Goal: Transaction & Acquisition: Obtain resource

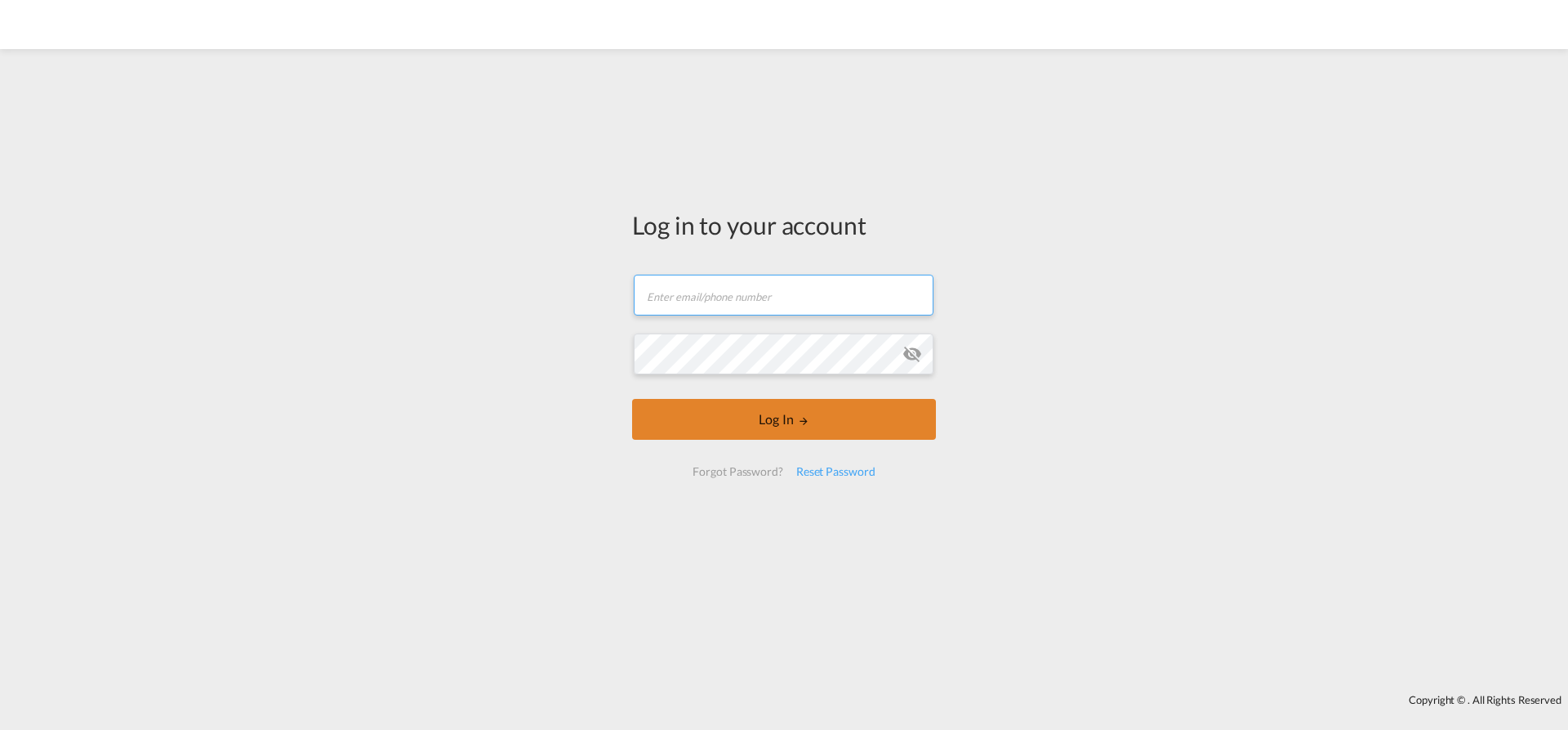
type input "[EMAIL_ADDRESS][PERSON_NAME][DOMAIN_NAME]"
click at [767, 423] on button "Log In" at bounding box center [784, 419] width 304 height 41
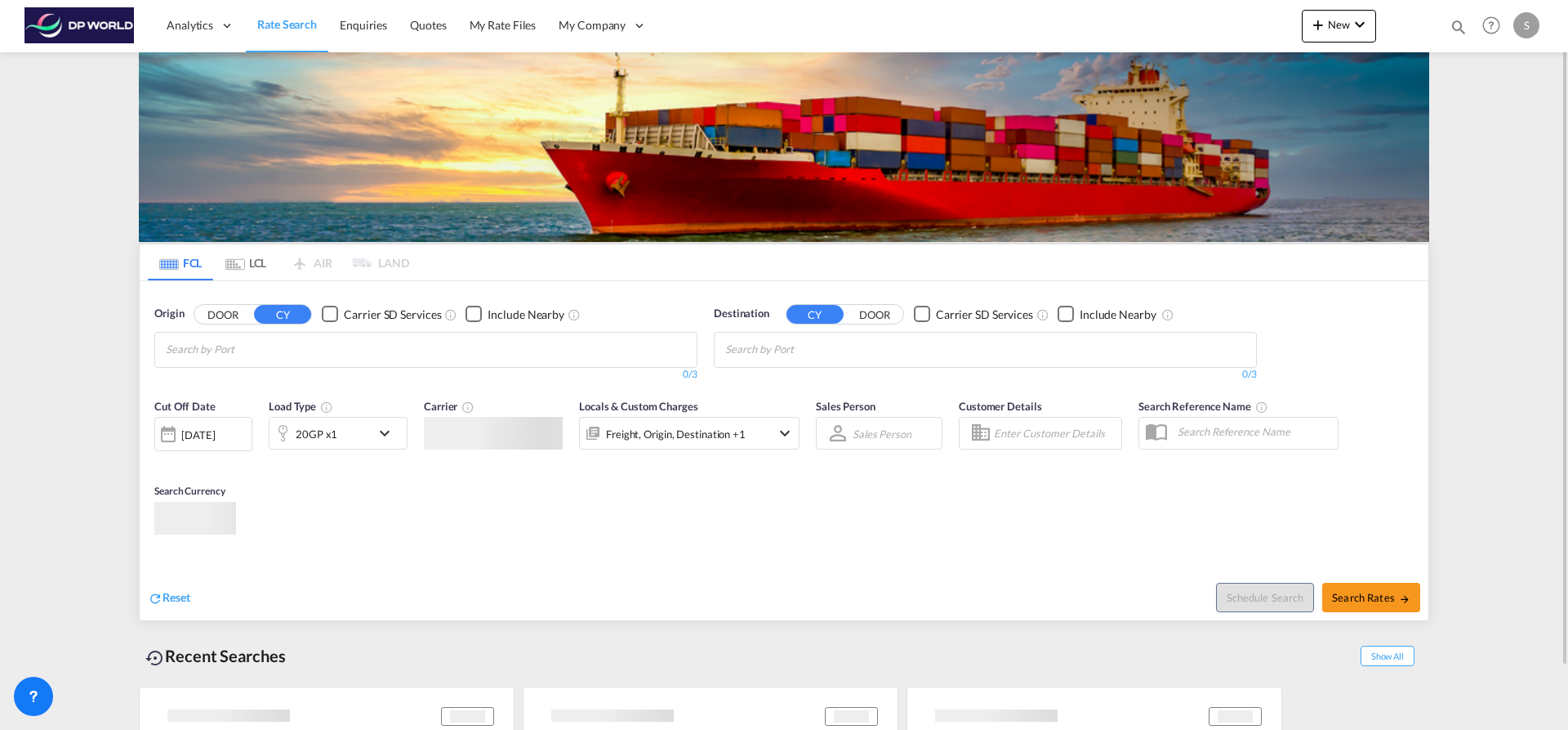
click at [325, 348] on md-chips-wrap "Chips container with autocompletion. Enter the text area, type text to search, …" at bounding box center [245, 348] width 164 height 30
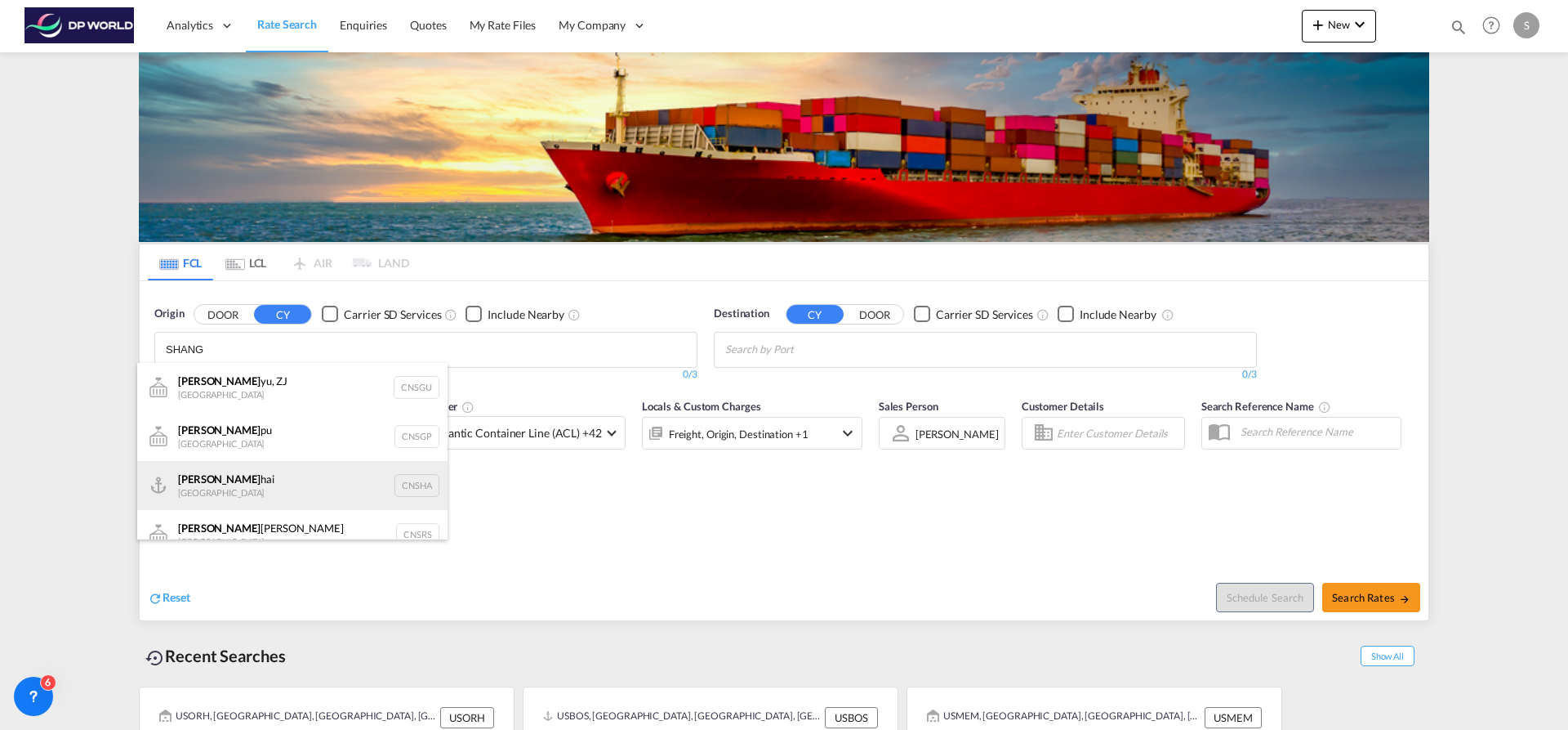
type input "SHANG"
click at [285, 466] on div "Shang hai China CNSHA" at bounding box center [291, 486] width 310 height 49
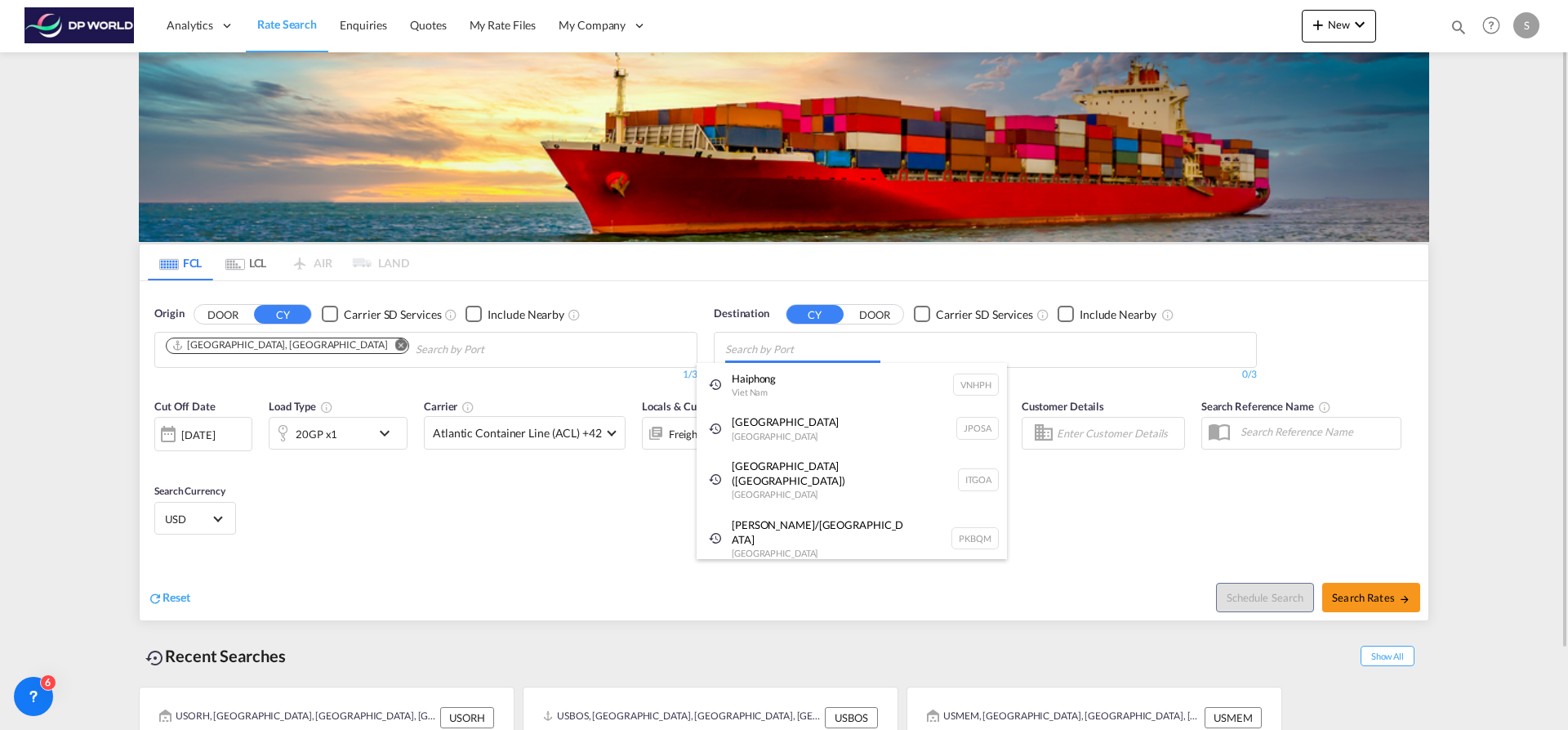
click at [857, 358] on body "Analytics Dashboard Rate Search Enquiries Quotes My Rate Files My Company" at bounding box center [784, 365] width 1568 height 730
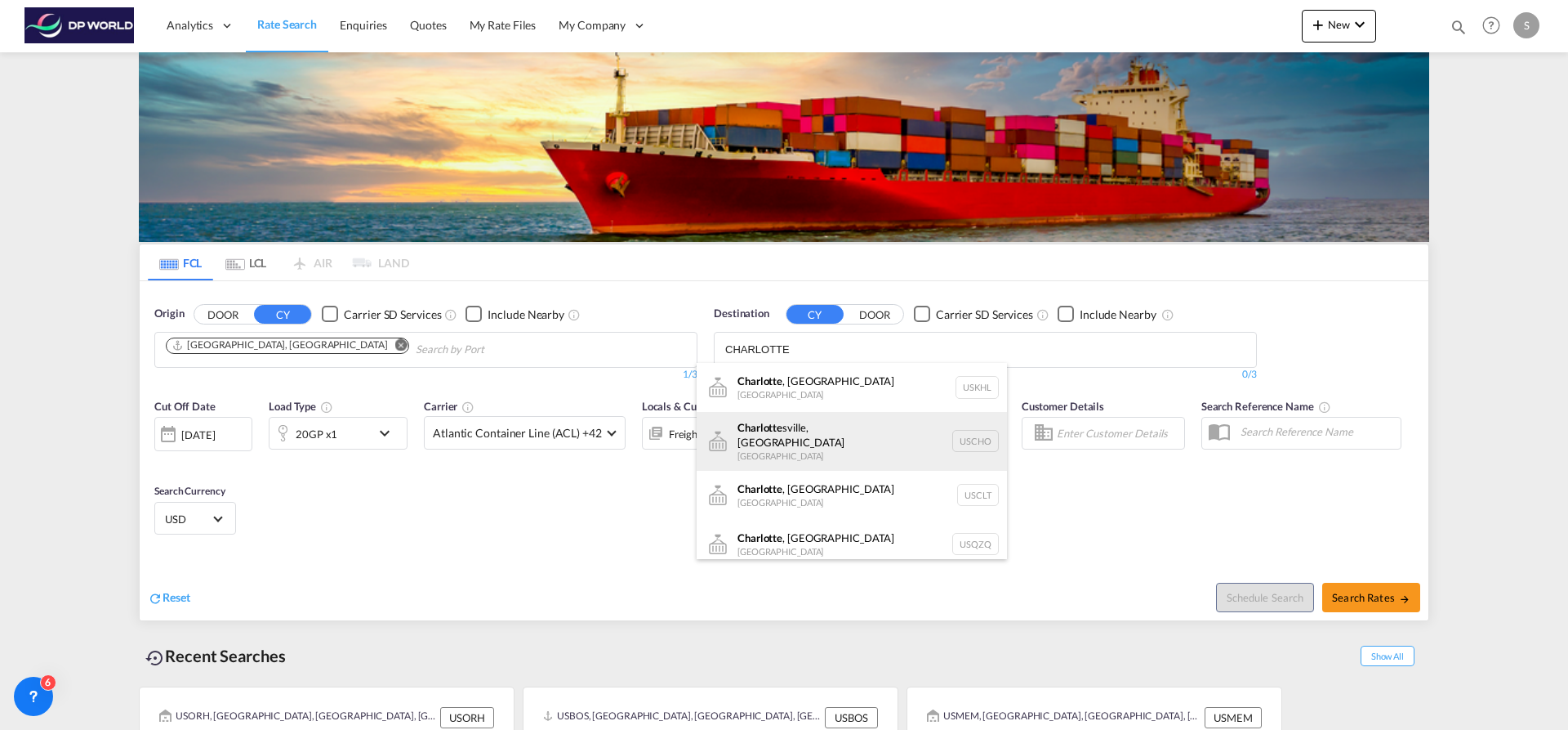
type input "CHARLOTTE"
click at [837, 436] on div "[PERSON_NAME], [GEOGRAPHIC_DATA] [GEOGRAPHIC_DATA] USCHO" at bounding box center [851, 441] width 310 height 59
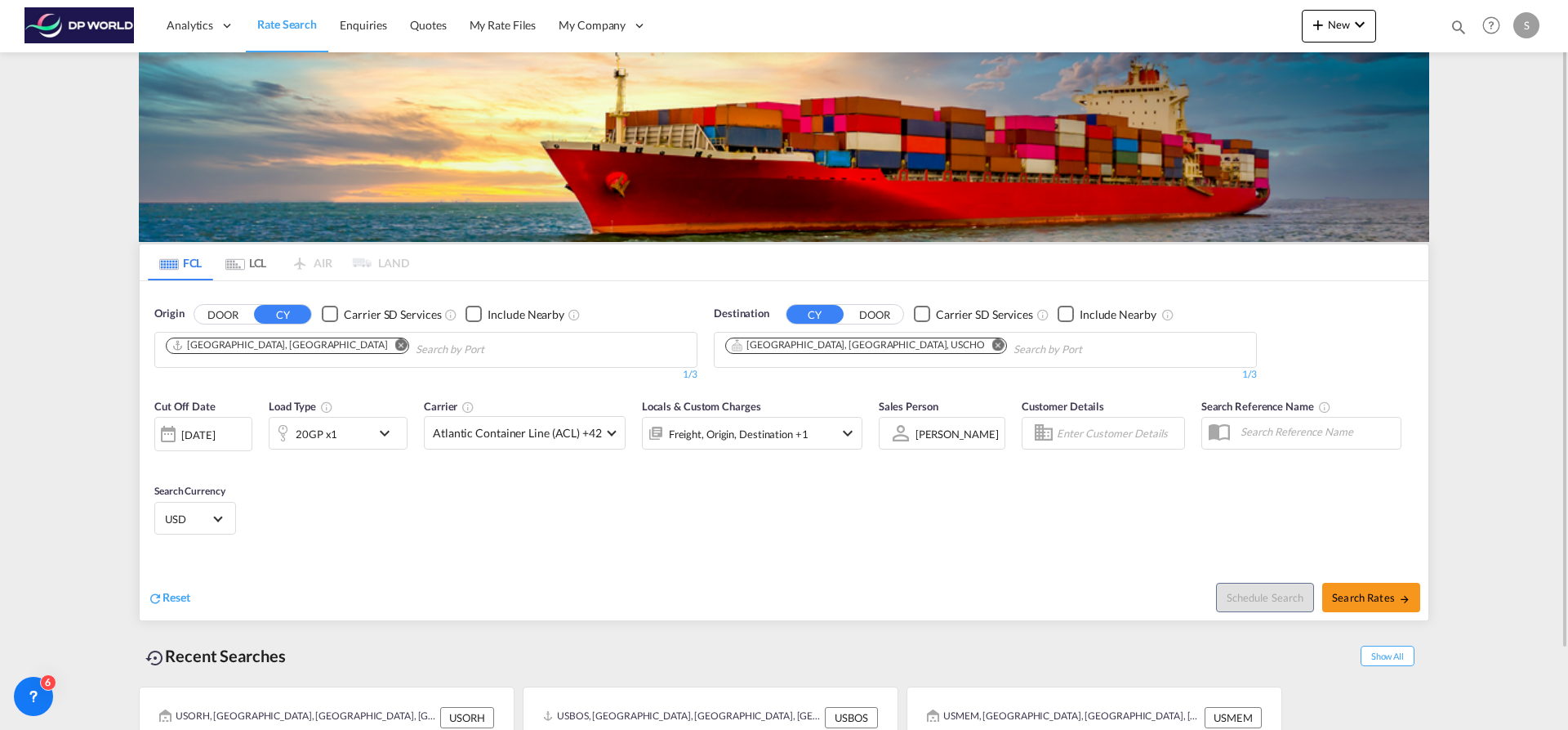
click at [992, 348] on md-icon "Remove" at bounding box center [998, 344] width 12 height 12
click at [879, 348] on input "Chips input." at bounding box center [802, 350] width 155 height 26
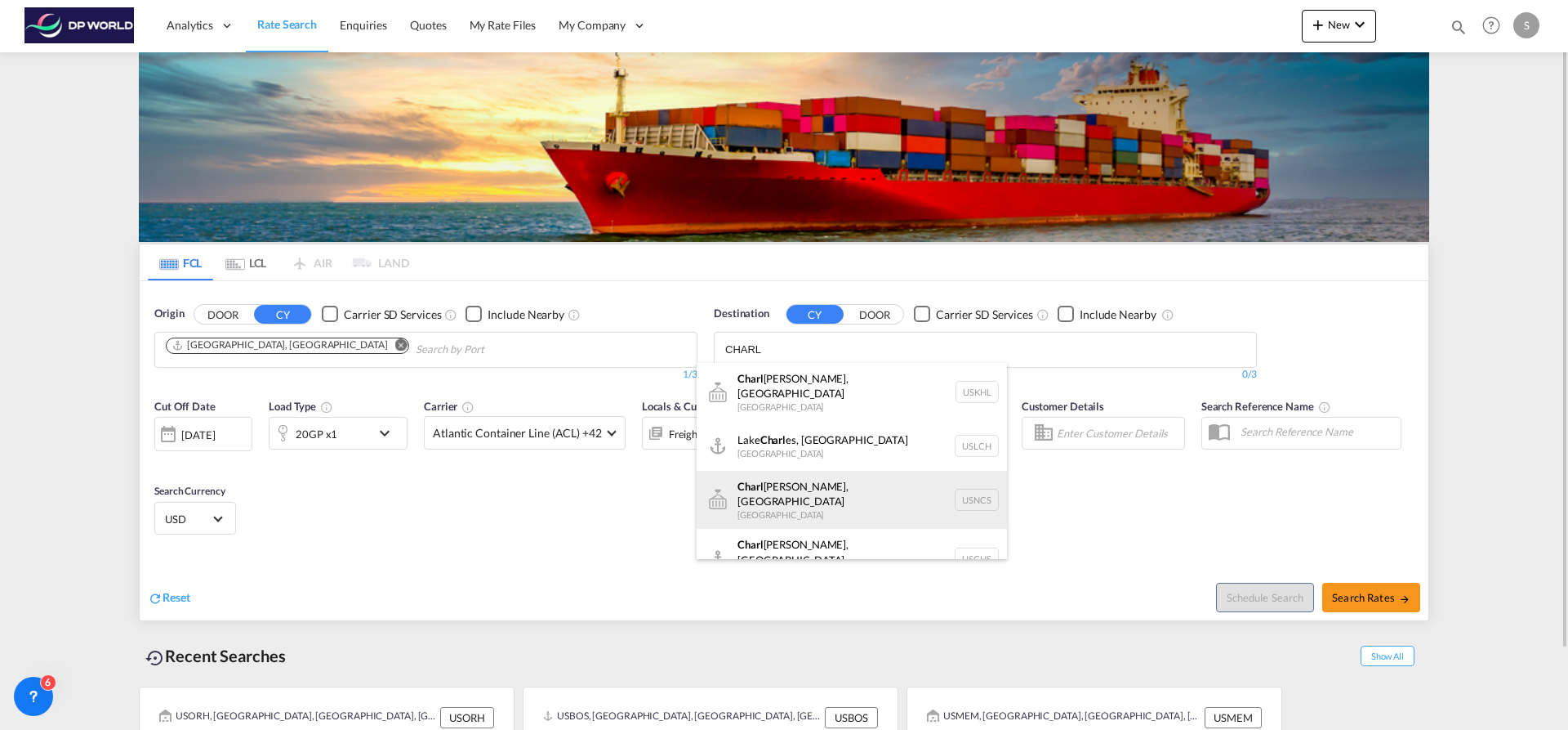
type input "CHARL"
click at [876, 471] on div "[PERSON_NAME], [GEOGRAPHIC_DATA] [GEOGRAPHIC_DATA] USNCS" at bounding box center [851, 500] width 310 height 59
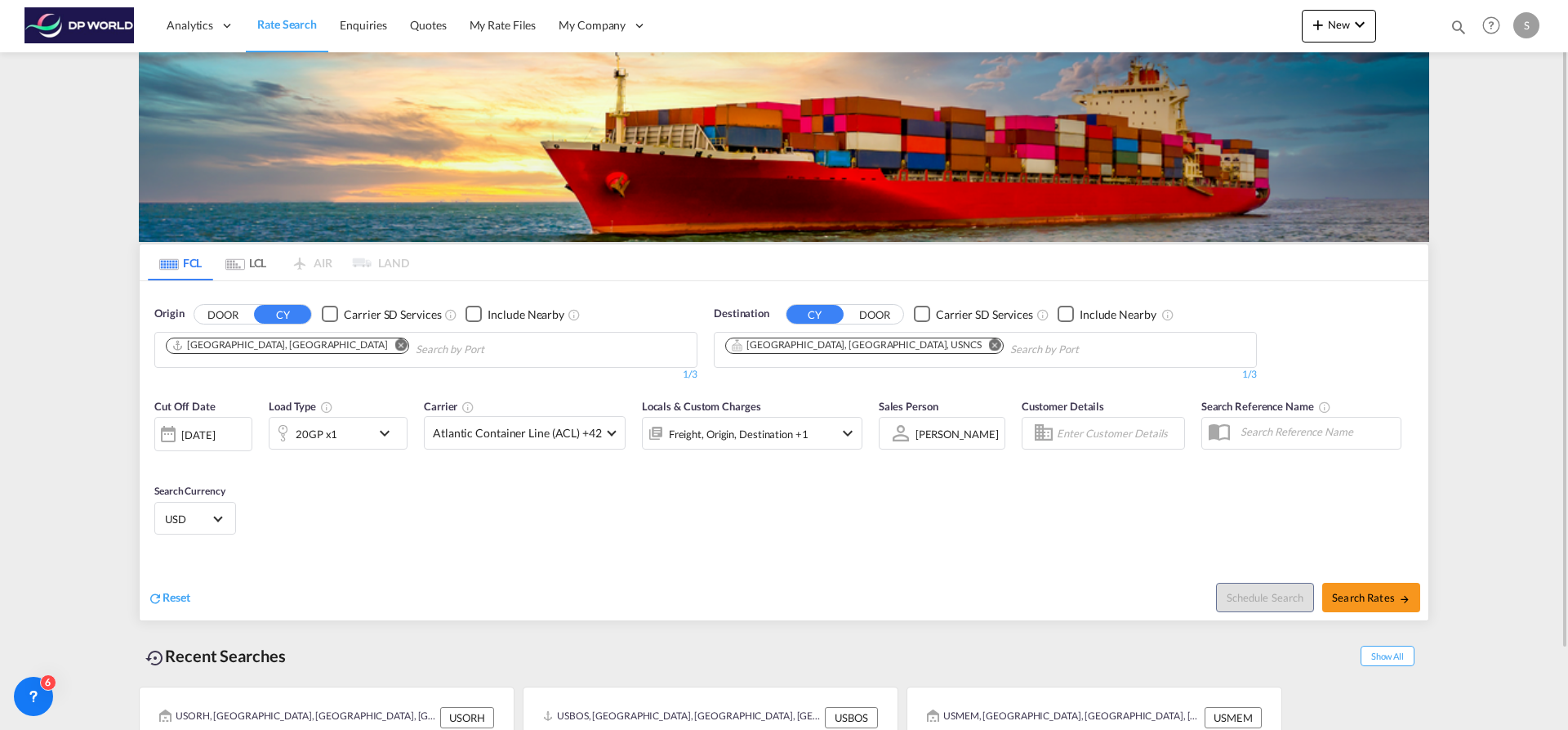
click at [386, 431] on md-icon "icon-chevron-down" at bounding box center [389, 433] width 28 height 19
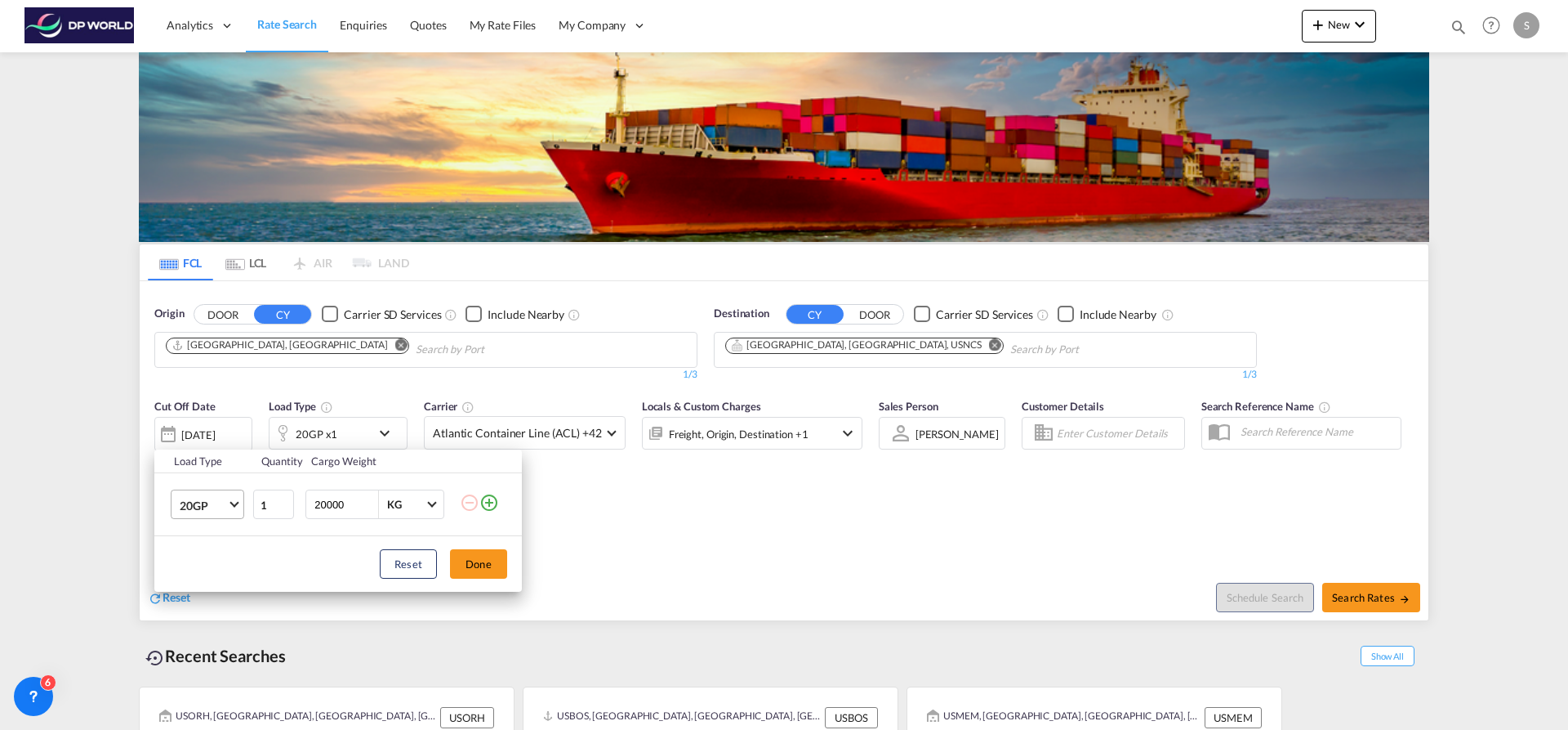
click at [234, 502] on span "Choose: \a20GP" at bounding box center [234, 502] width 9 height 9
click at [230, 544] on md-option "40GP" at bounding box center [222, 544] width 111 height 40
click at [491, 562] on button "Done" at bounding box center [478, 563] width 57 height 29
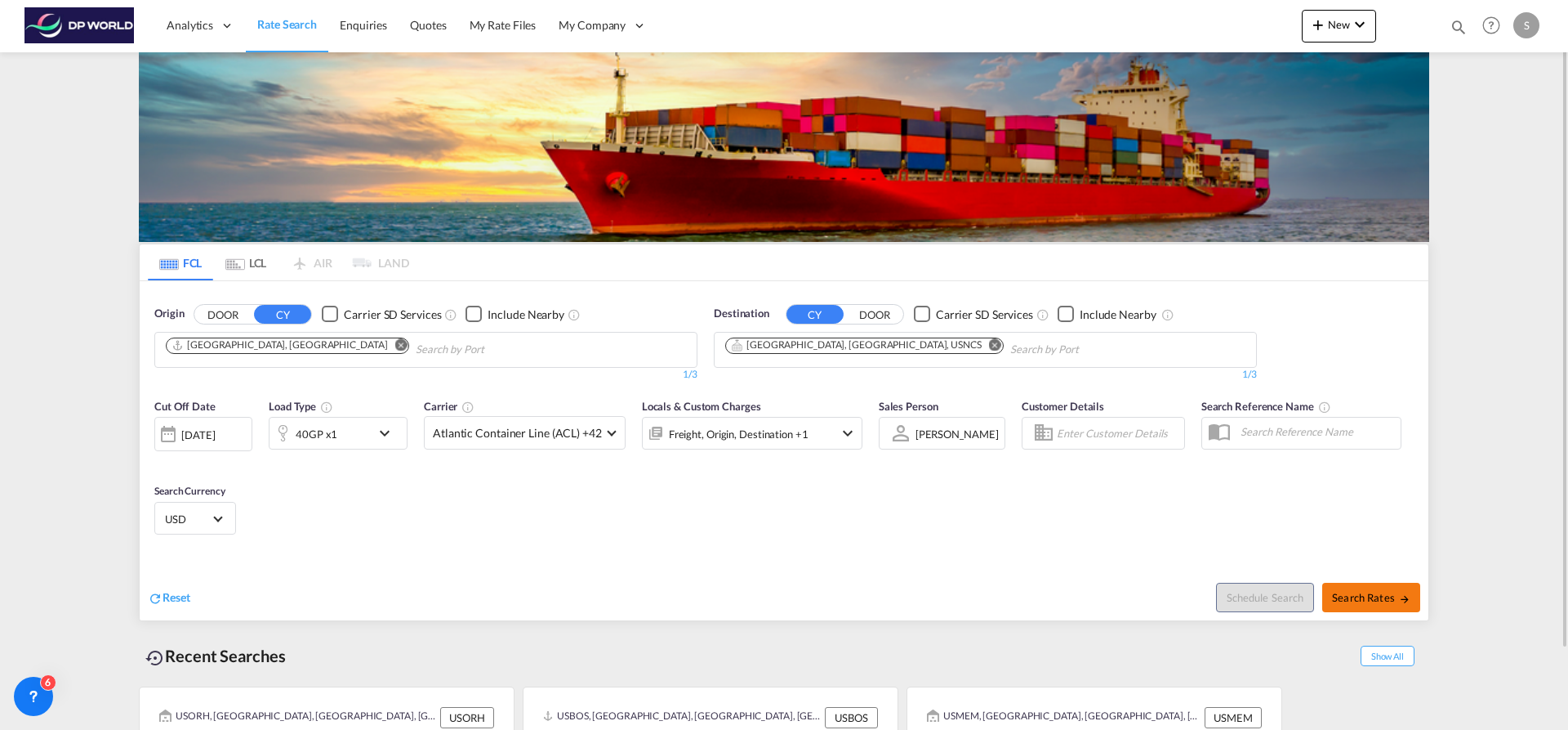
click at [1382, 596] on span "Search Rates" at bounding box center [1370, 596] width 78 height 13
type input "CNSHA to USNCS / [DATE]"
